Goal: Task Accomplishment & Management: Manage account settings

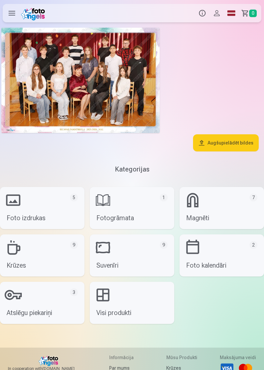
click at [101, 90] on img at bounding box center [80, 80] width 158 height 105
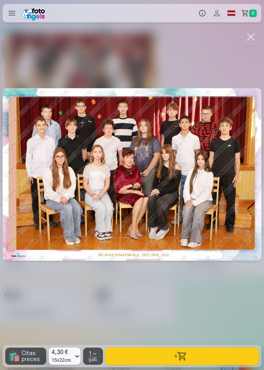
click at [155, 190] on div at bounding box center [132, 174] width 258 height 297
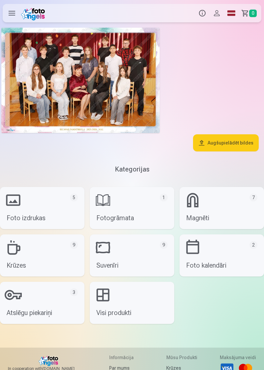
click at [101, 105] on img at bounding box center [80, 80] width 158 height 105
click at [221, 17] on button "Profils" at bounding box center [216, 13] width 14 height 18
